Goal: Navigation & Orientation: Find specific page/section

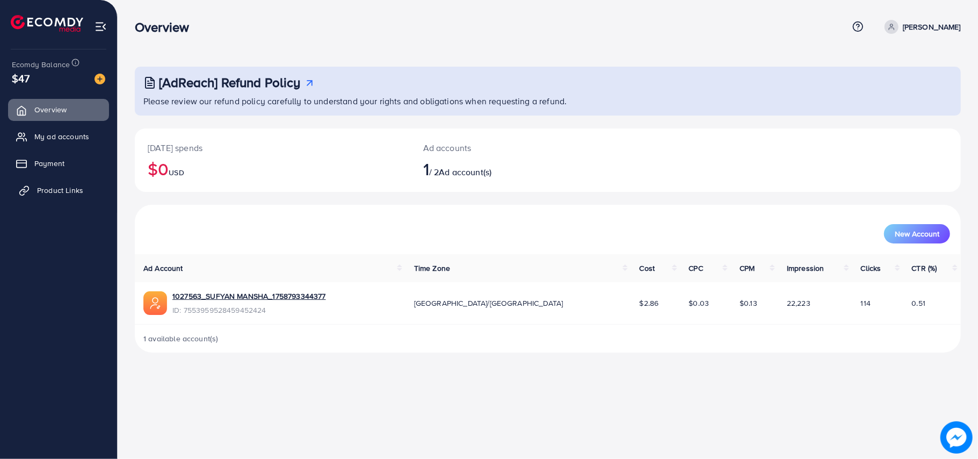
click at [52, 189] on span "Product Links" at bounding box center [60, 190] width 46 height 11
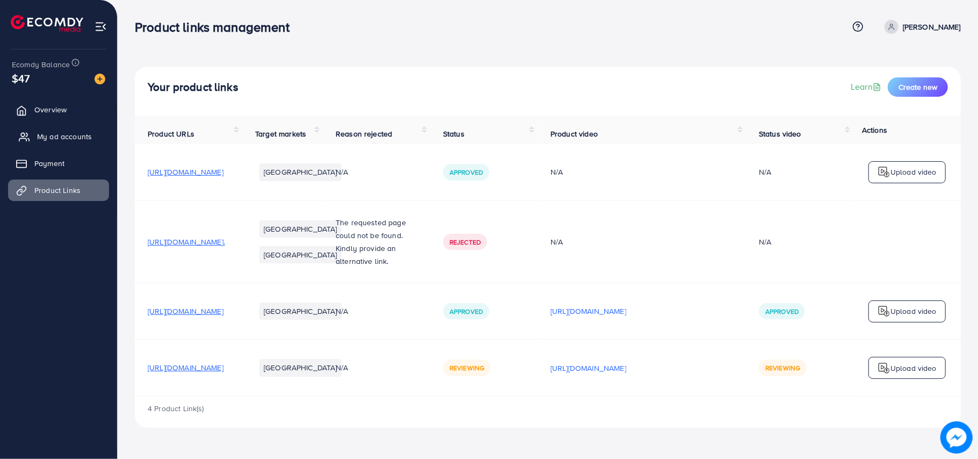
click at [55, 134] on span "My ad accounts" at bounding box center [64, 136] width 55 height 11
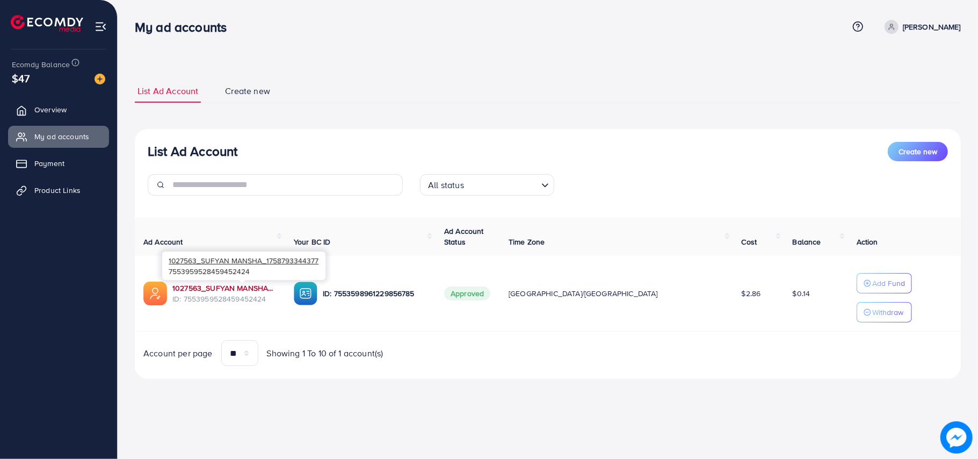
click at [217, 285] on link "1027563_SUFYAN MANSHA_1758793344377" at bounding box center [224, 287] width 104 height 11
click at [24, 187] on icon at bounding box center [25, 189] width 5 height 6
